Goal: Check status: Check status

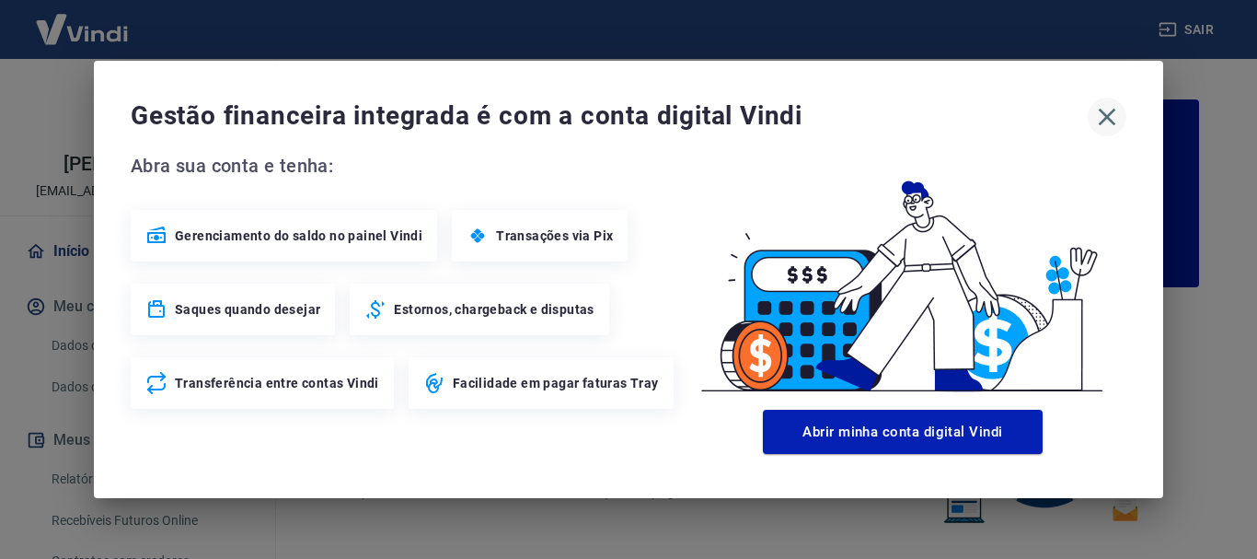
click at [1114, 106] on icon "button" at bounding box center [1106, 116] width 29 height 29
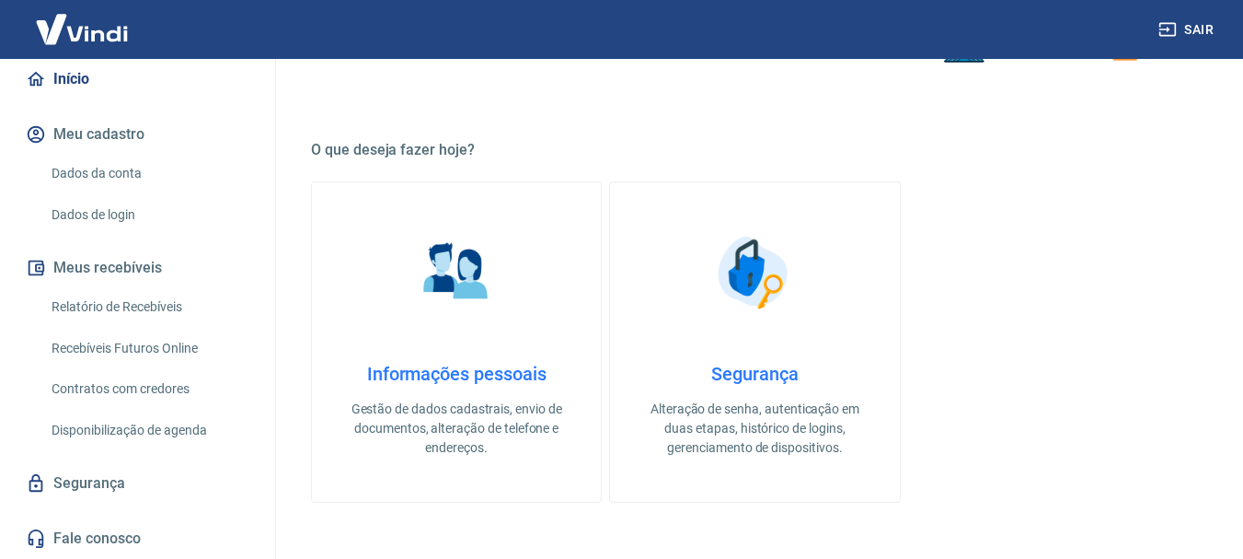
scroll to position [191, 0]
click at [144, 338] on link "Recebíveis Futuros Online" at bounding box center [148, 348] width 209 height 38
click at [109, 343] on link "Recebíveis Futuros Online" at bounding box center [148, 348] width 209 height 38
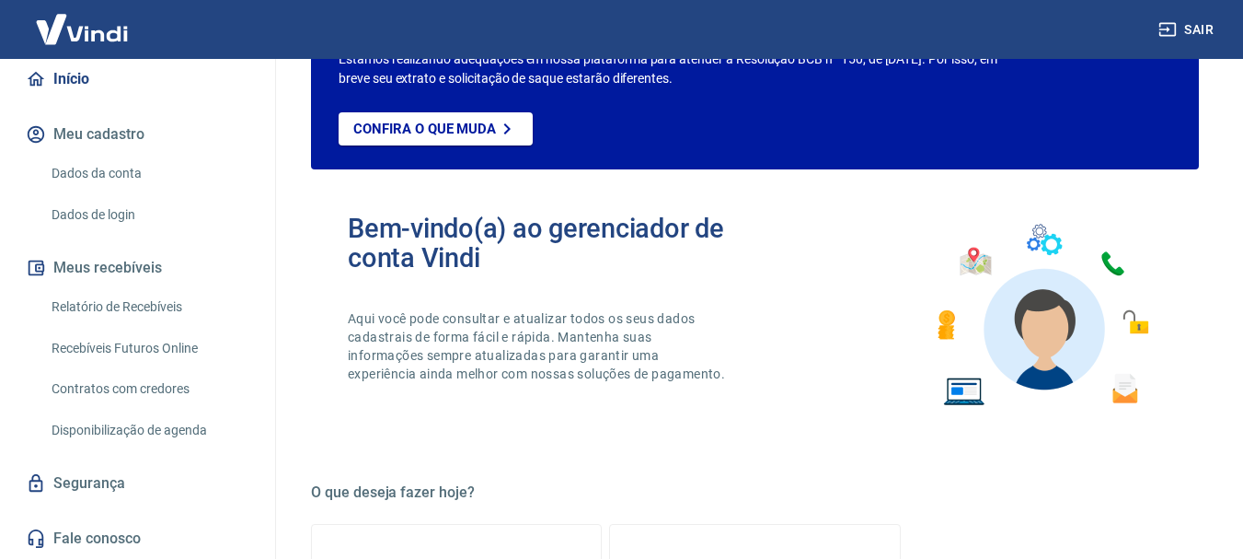
scroll to position [92, 0]
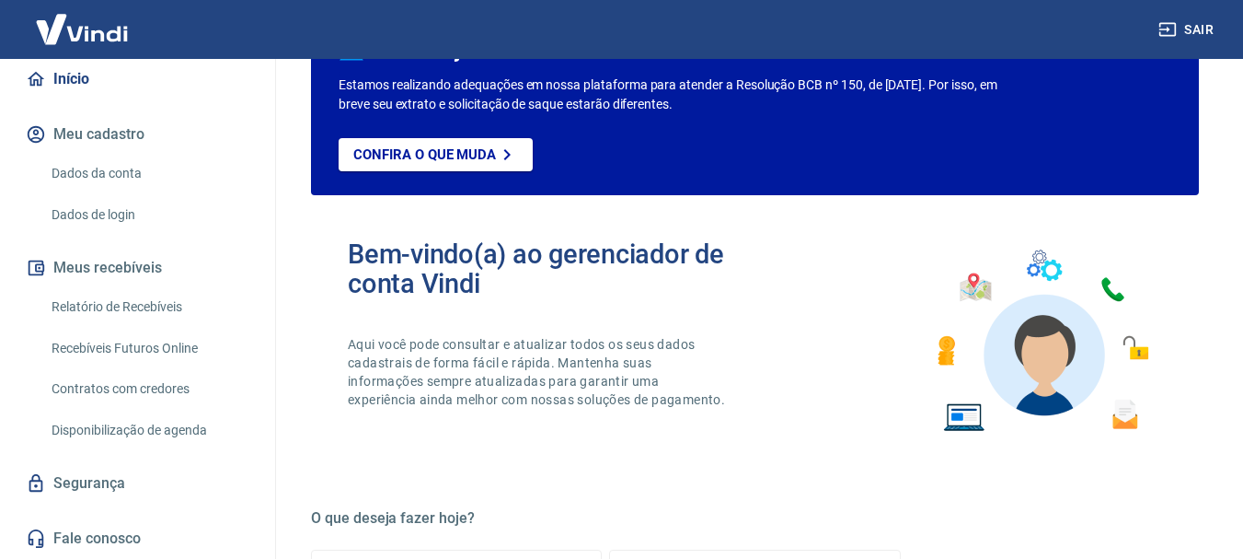
click at [122, 307] on link "Relatório de Recebíveis" at bounding box center [148, 307] width 209 height 38
